Goal: Task Accomplishment & Management: Use online tool/utility

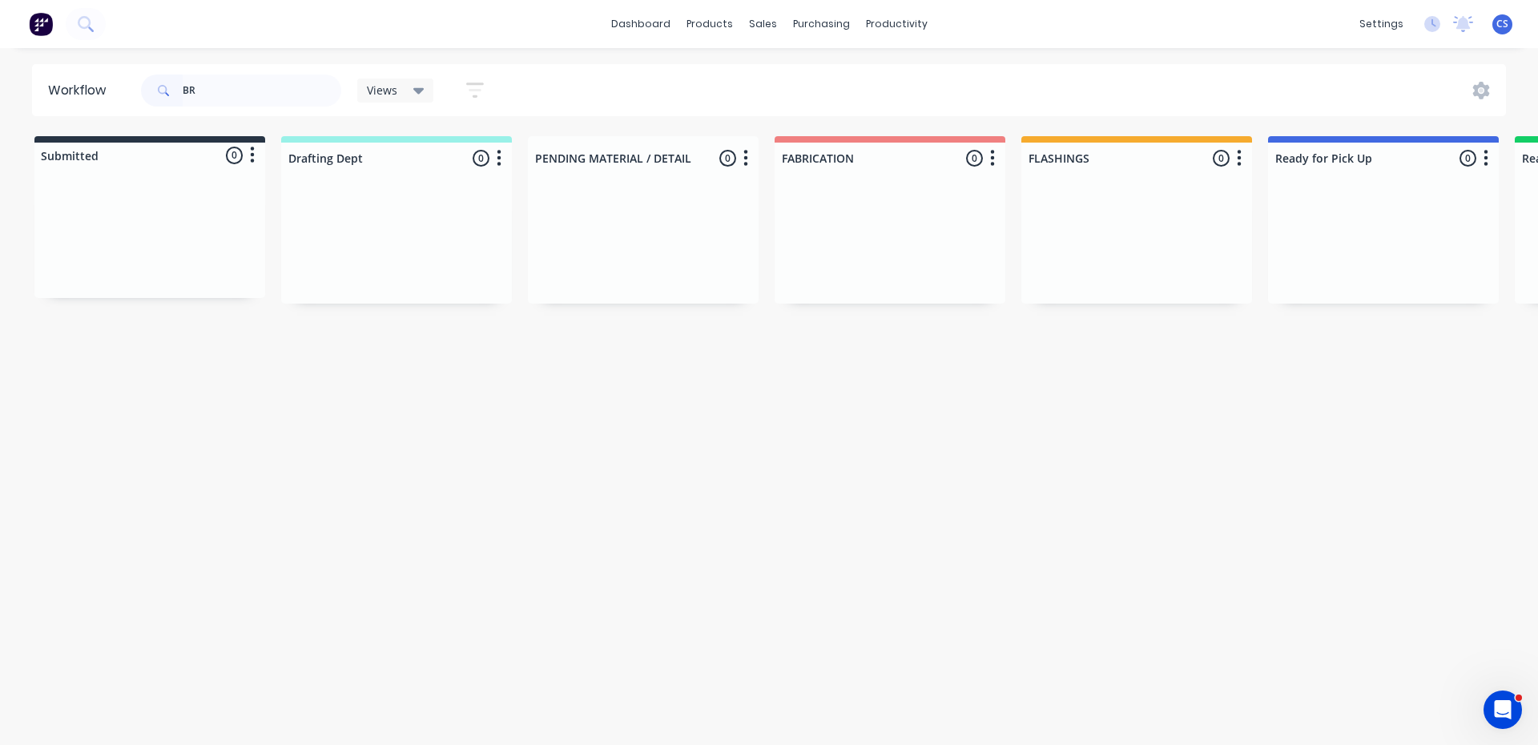
type input "B"
type input "GUESS"
click at [1332, 376] on p "Req. [DATE]" at bounding box center [1307, 369] width 50 height 14
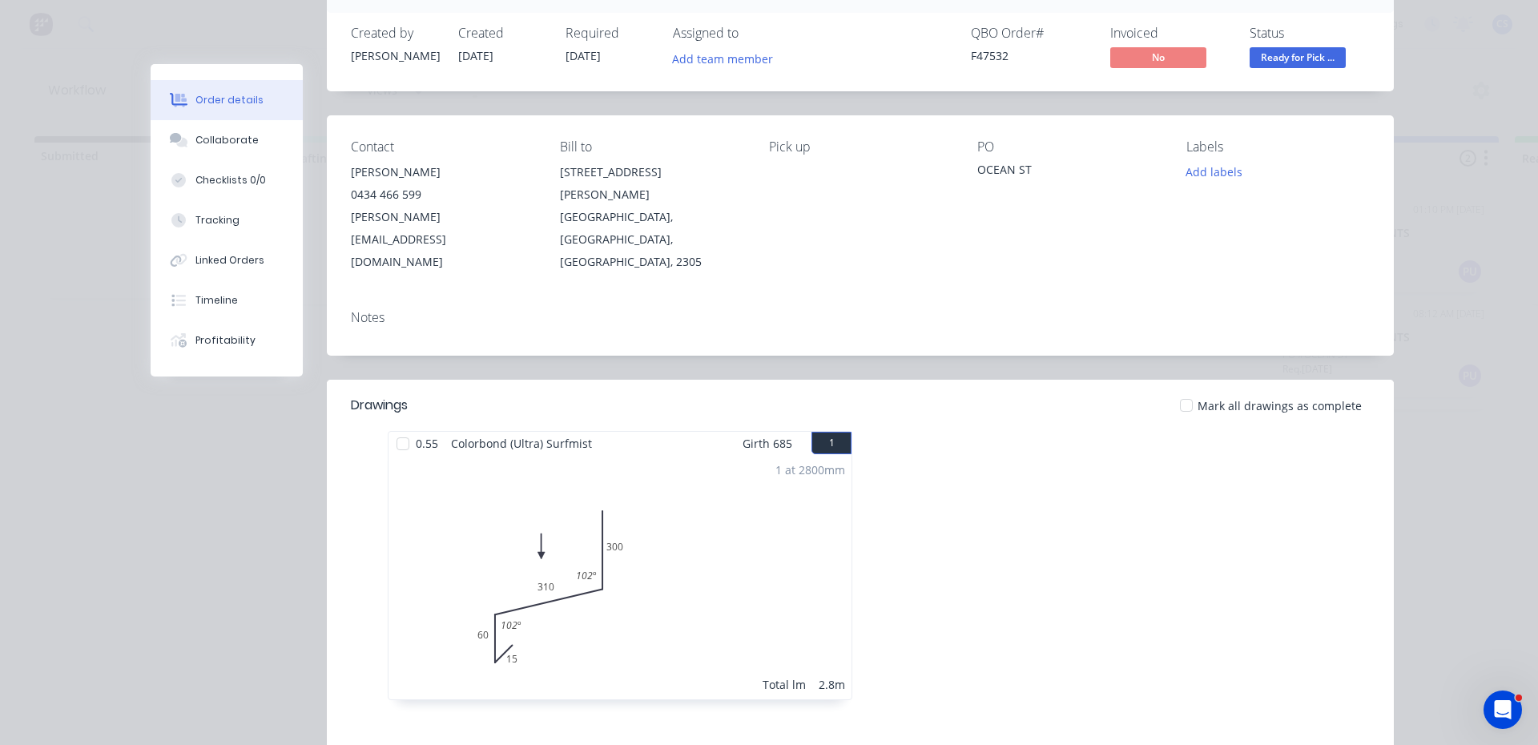
scroll to position [320, 0]
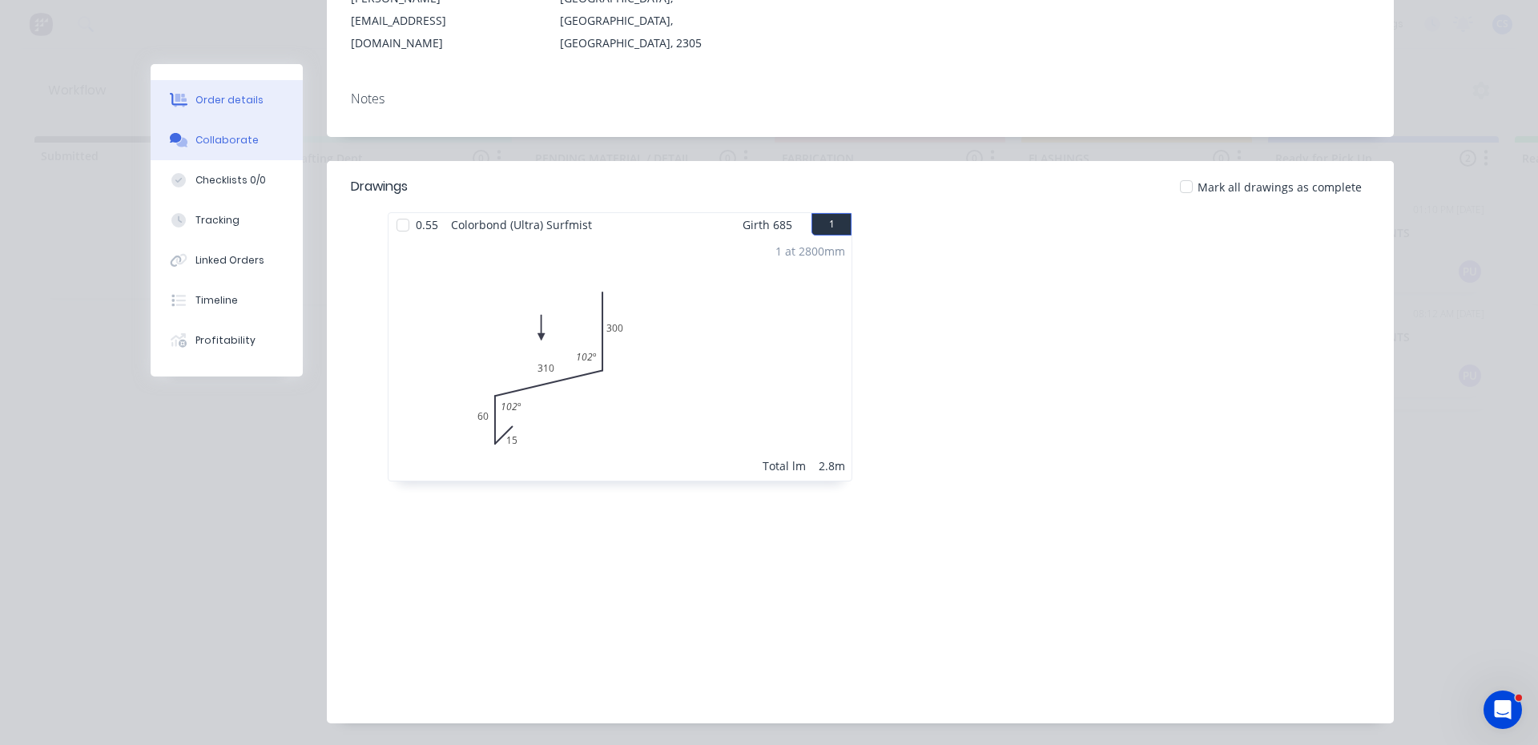
click at [241, 138] on div "Collaborate" at bounding box center [226, 140] width 63 height 14
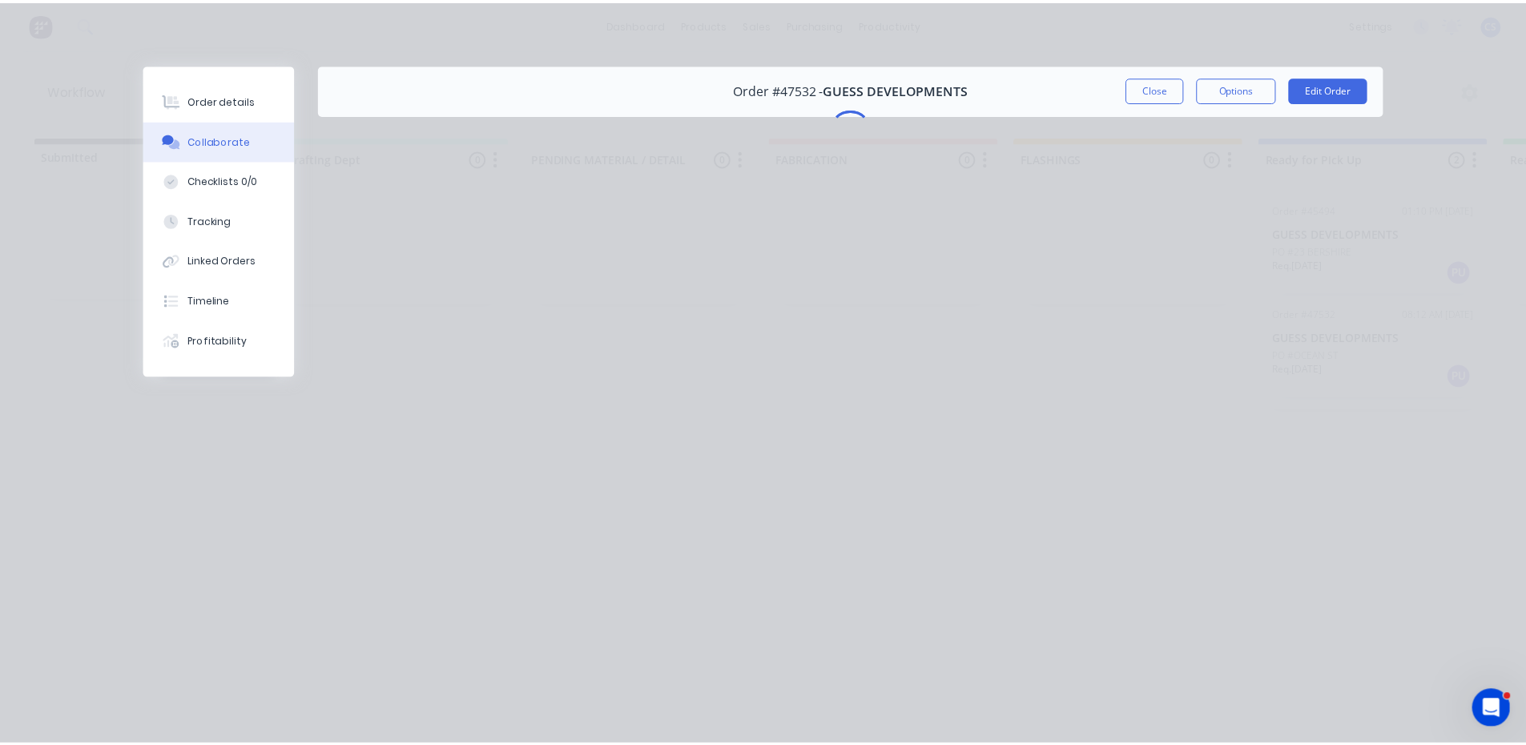
scroll to position [0, 0]
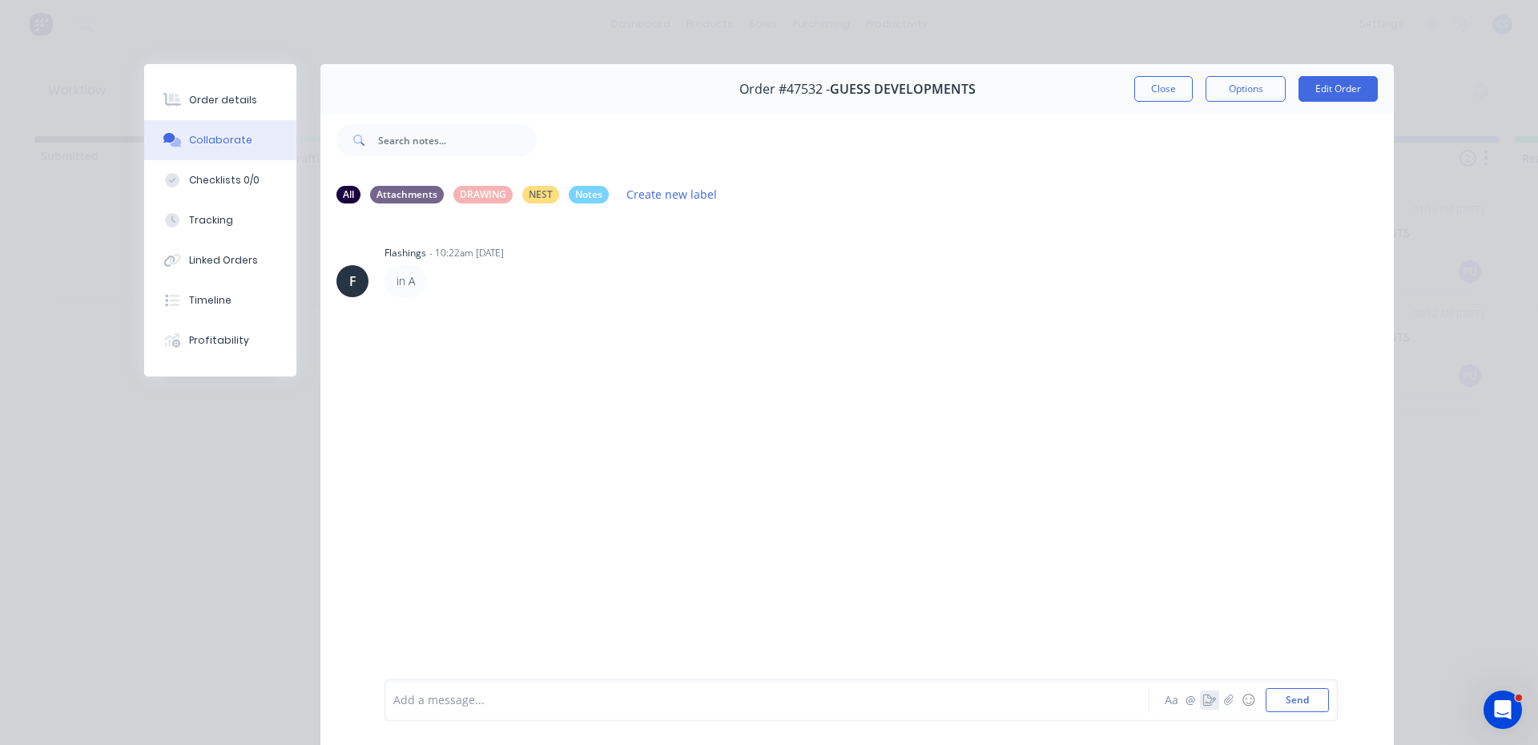
click at [1203, 700] on icon "button" at bounding box center [1209, 699] width 13 height 11
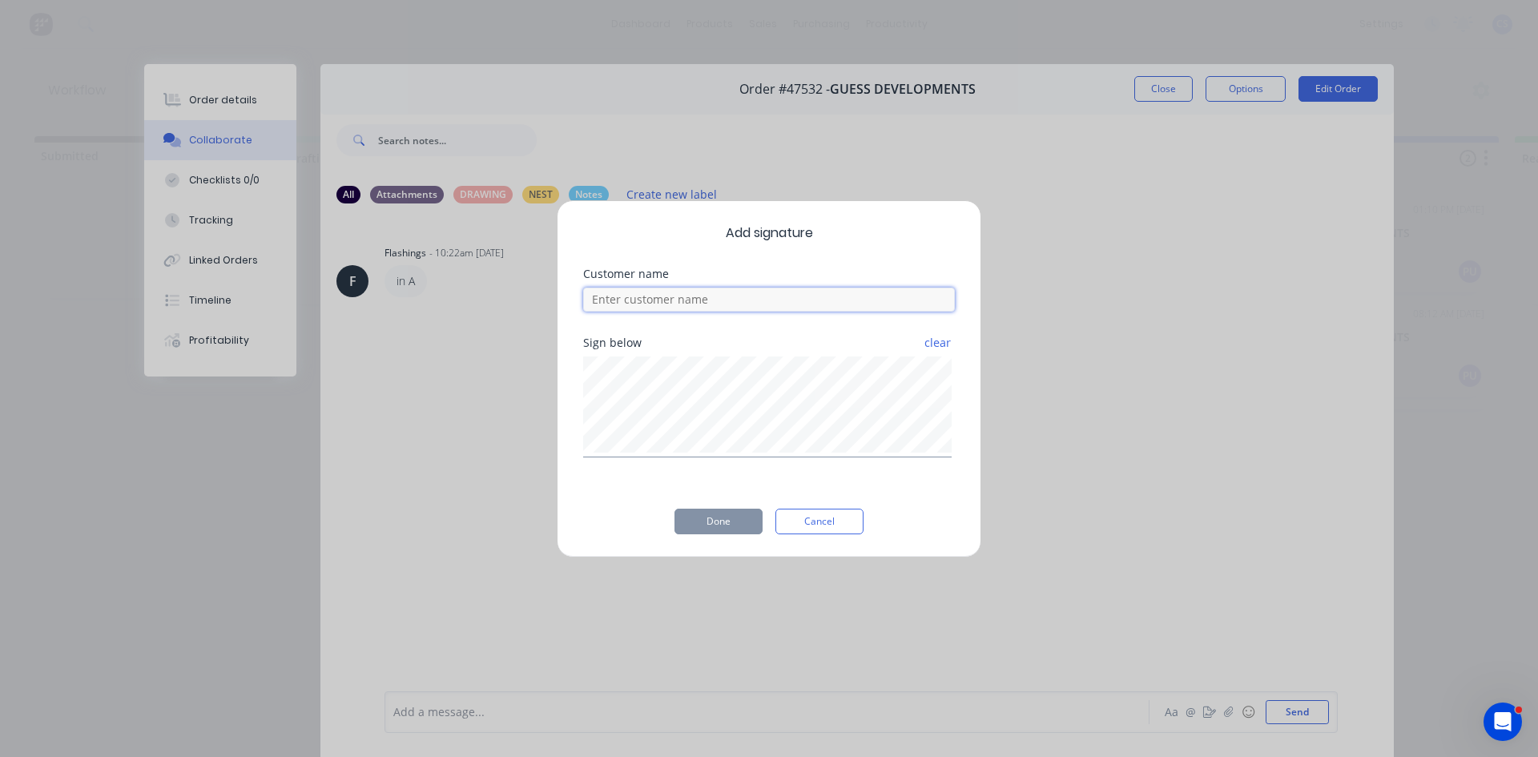
click at [686, 304] on input at bounding box center [769, 300] width 372 height 24
type input "[PERSON_NAME]"
click at [734, 519] on button "Done" at bounding box center [718, 522] width 88 height 26
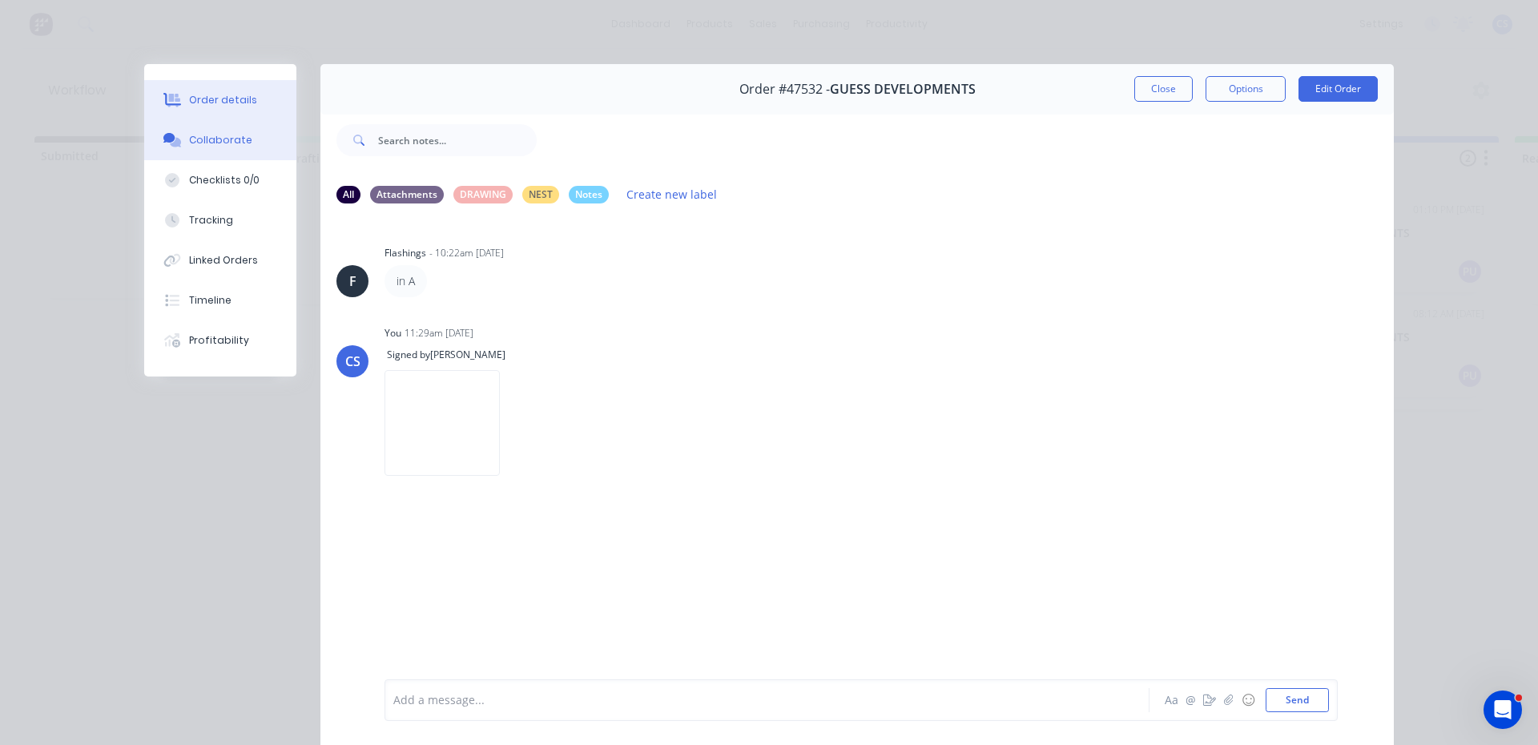
click at [255, 95] on button "Order details" at bounding box center [220, 100] width 152 height 40
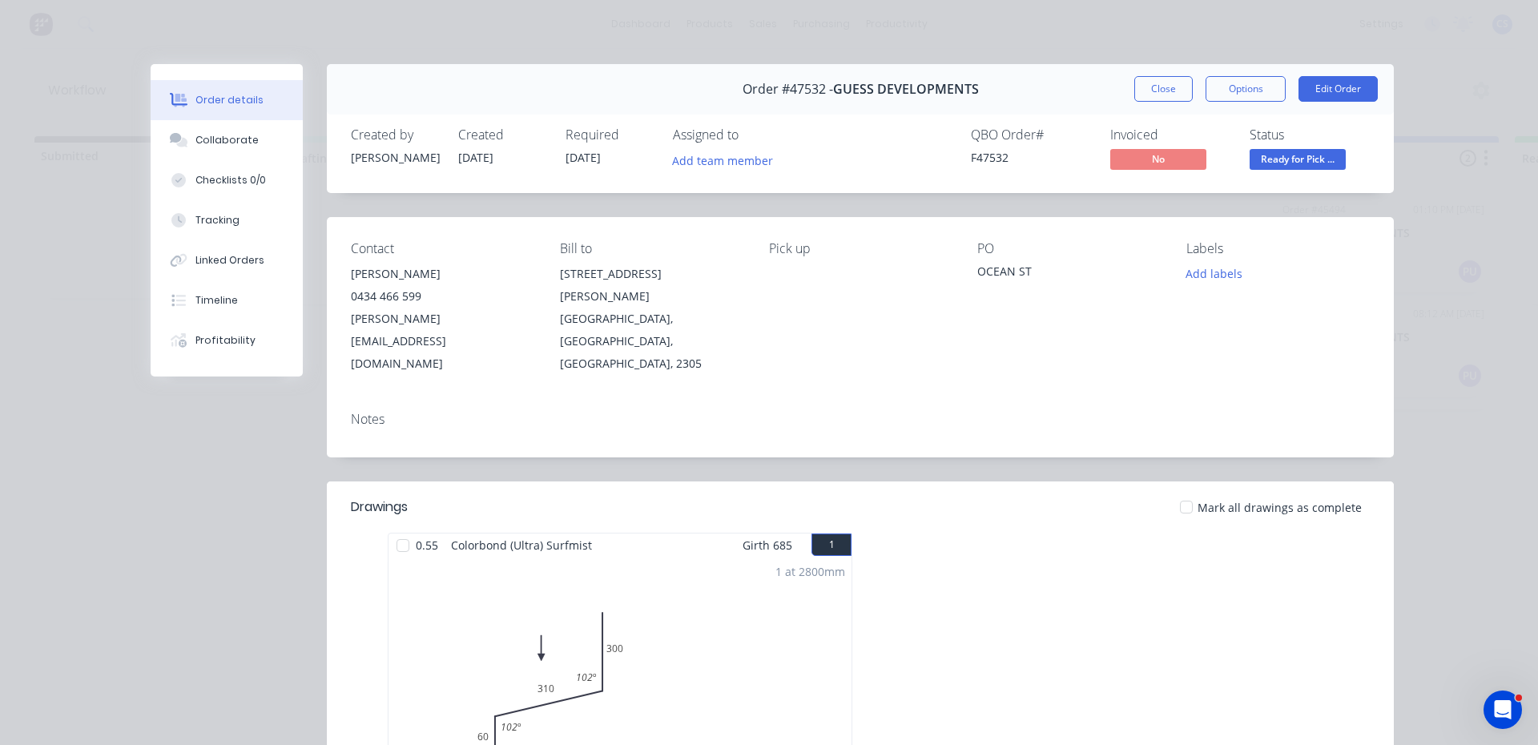
click at [1316, 164] on span "Ready for Pick ..." at bounding box center [1297, 159] width 96 height 20
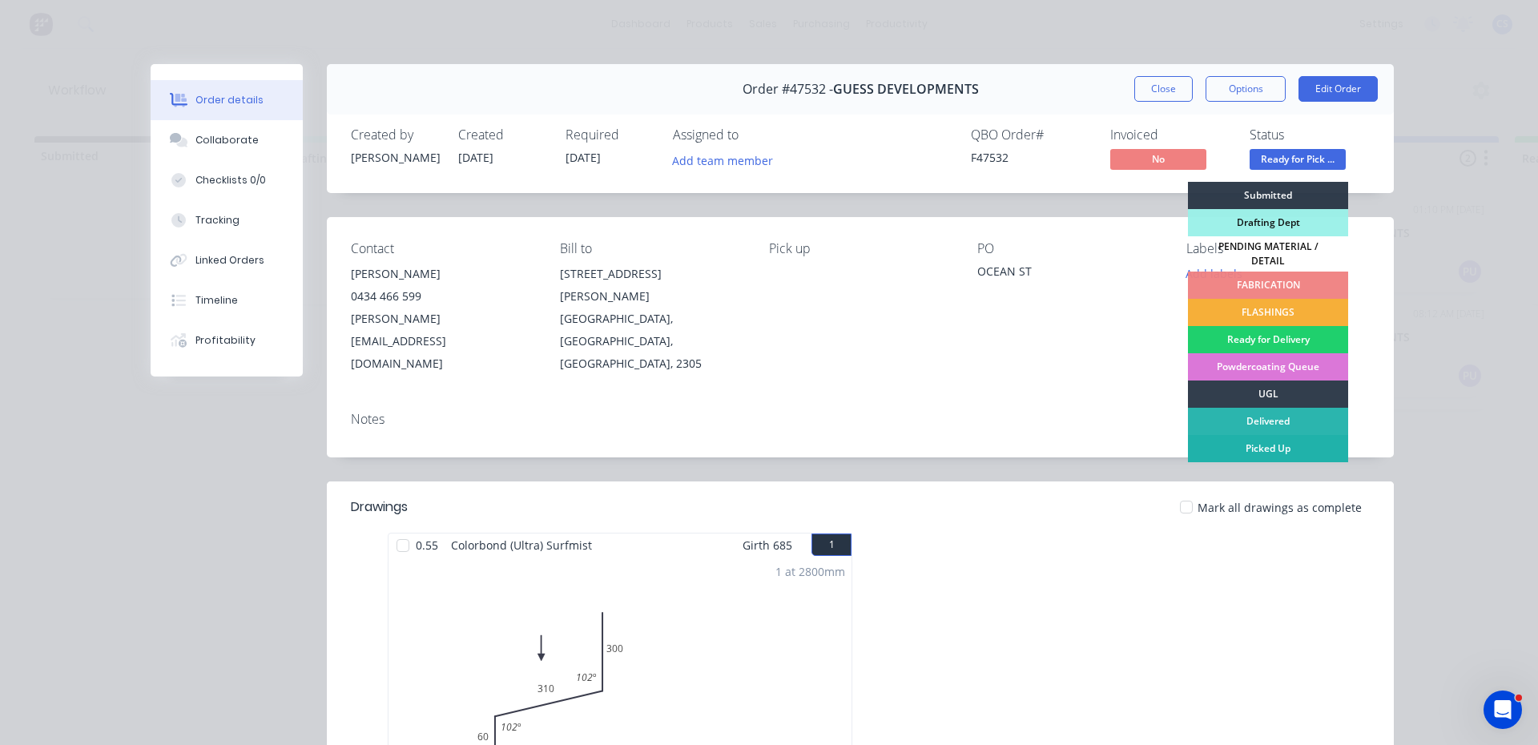
click at [1253, 435] on div "Picked Up" at bounding box center [1268, 448] width 160 height 27
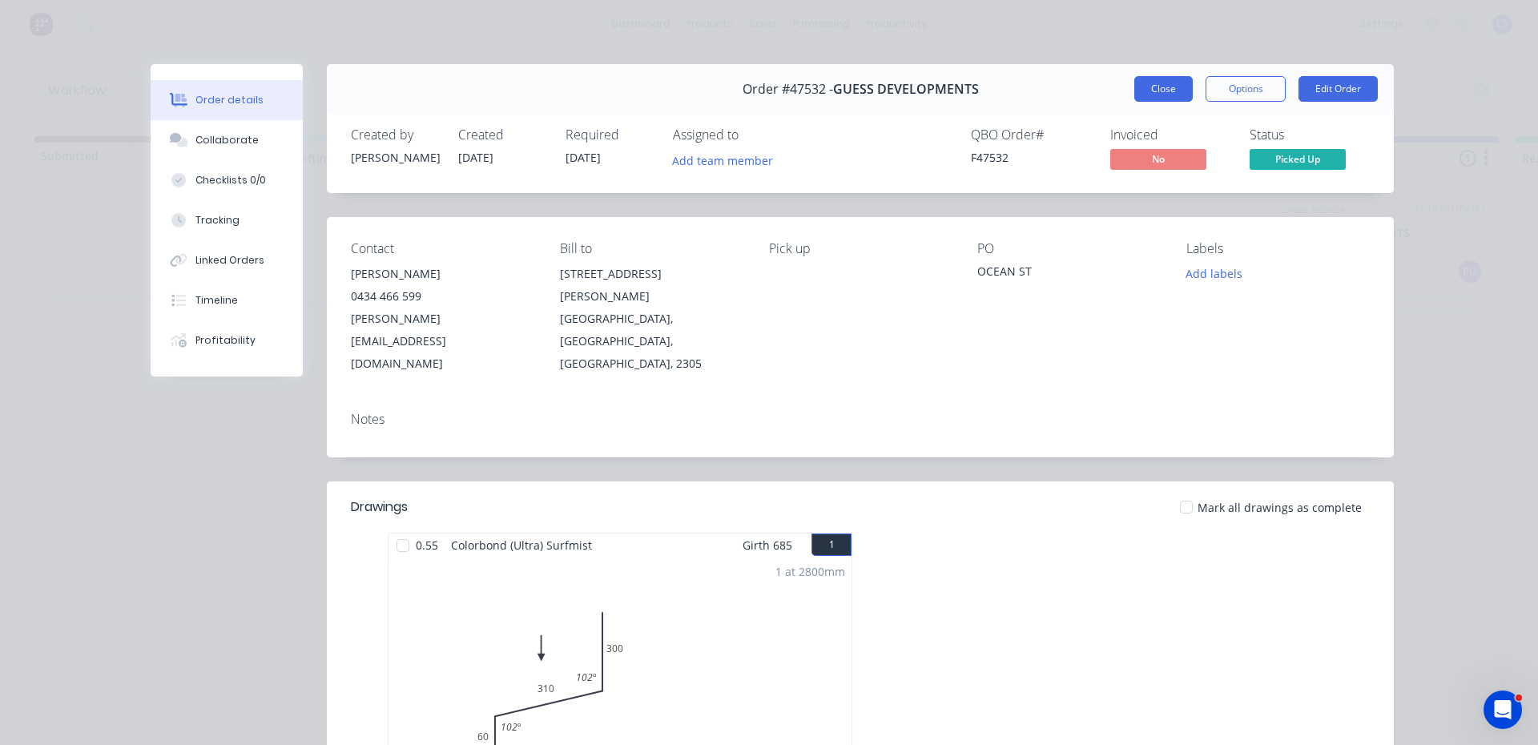
click at [1152, 87] on button "Close" at bounding box center [1163, 89] width 58 height 26
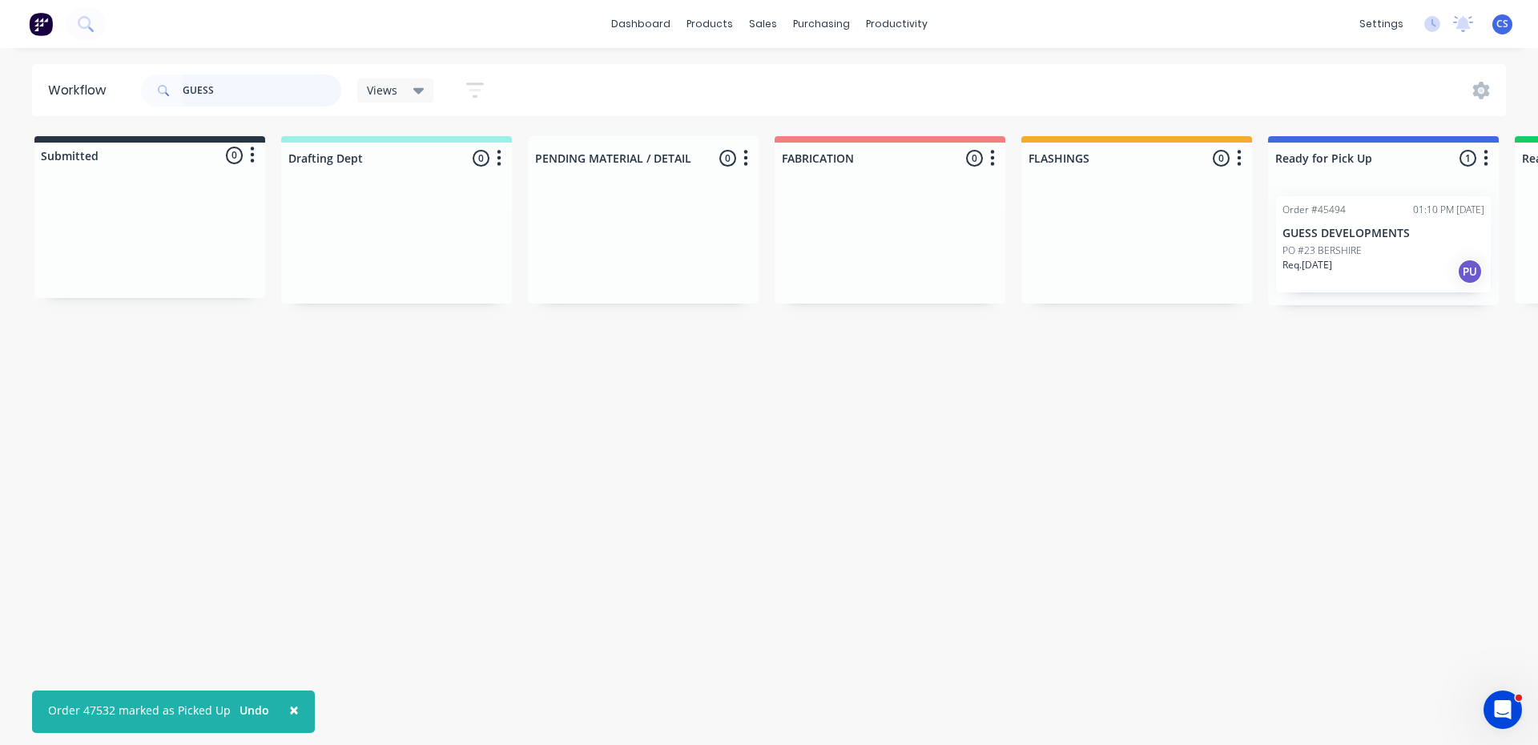
drag, startPoint x: 223, startPoint y: 96, endPoint x: 23, endPoint y: 91, distance: 200.3
click at [23, 91] on div "Workflow GUESS Views Save new view None (Default) edit [PERSON_NAME] edit Produ…" at bounding box center [769, 90] width 1538 height 52
